Goal: Information Seeking & Learning: Learn about a topic

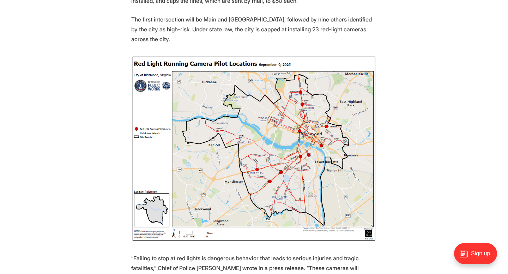
scroll to position [339, 0]
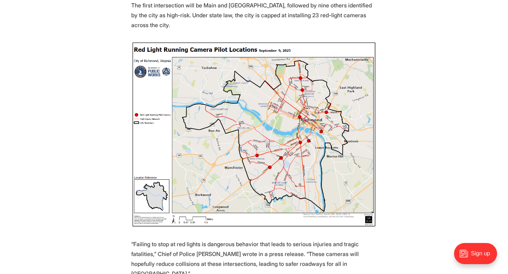
click at [289, 169] on img at bounding box center [253, 134] width 245 height 187
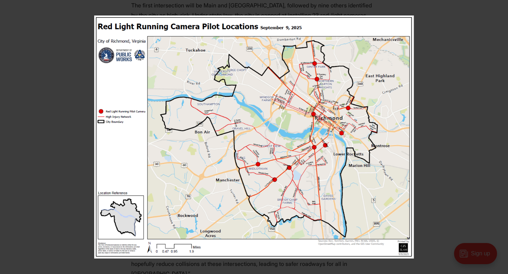
click at [335, 83] on img at bounding box center [253, 137] width 319 height 243
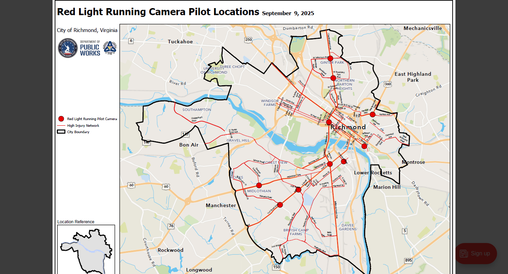
click at [365, 90] on img at bounding box center [254, 151] width 403 height 307
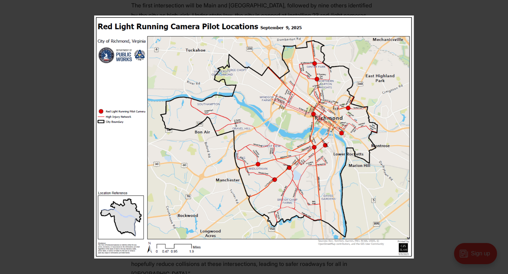
click at [365, 88] on img at bounding box center [253, 137] width 319 height 243
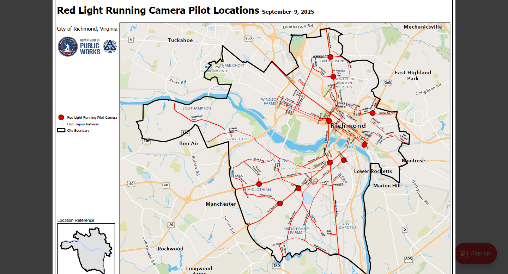
click at [406, 50] on img at bounding box center [254, 149] width 403 height 307
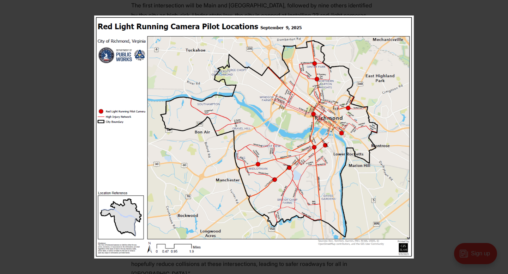
click at [406, 50] on img at bounding box center [253, 137] width 319 height 243
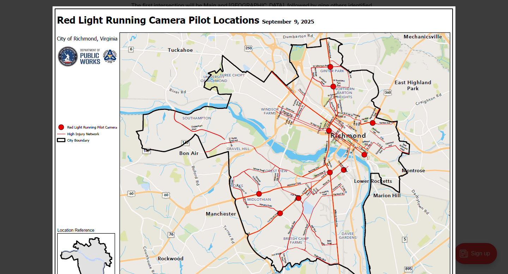
click at [406, 50] on img at bounding box center [254, 159] width 403 height 307
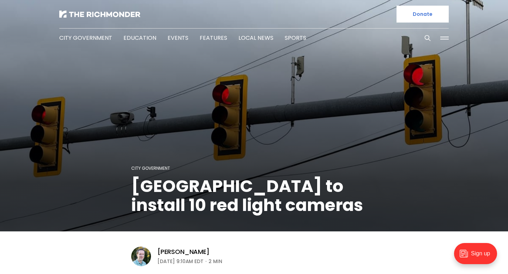
click at [477, 214] on figcaption "City Government Richmond to install 10 red light cameras" at bounding box center [254, 116] width 508 height 230
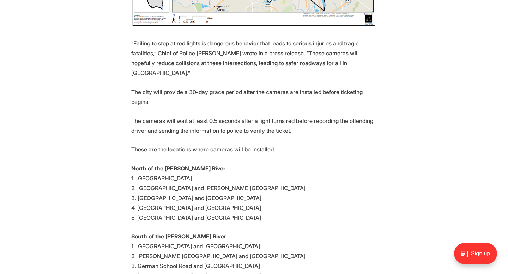
scroll to position [550, 0]
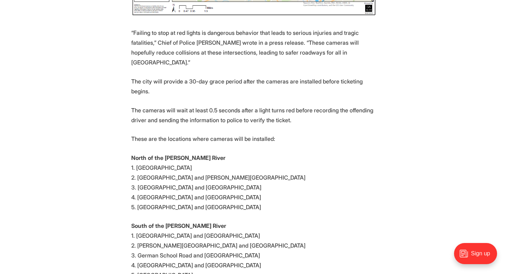
click at [389, 248] on section "Starting later this month, [PERSON_NAME] will install cameras that monitor and …" at bounding box center [254, 84] width 508 height 707
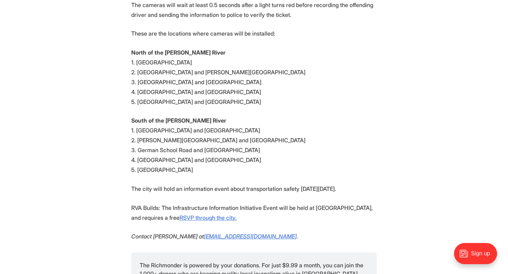
scroll to position [663, 0]
